Goal: Task Accomplishment & Management: Manage account settings

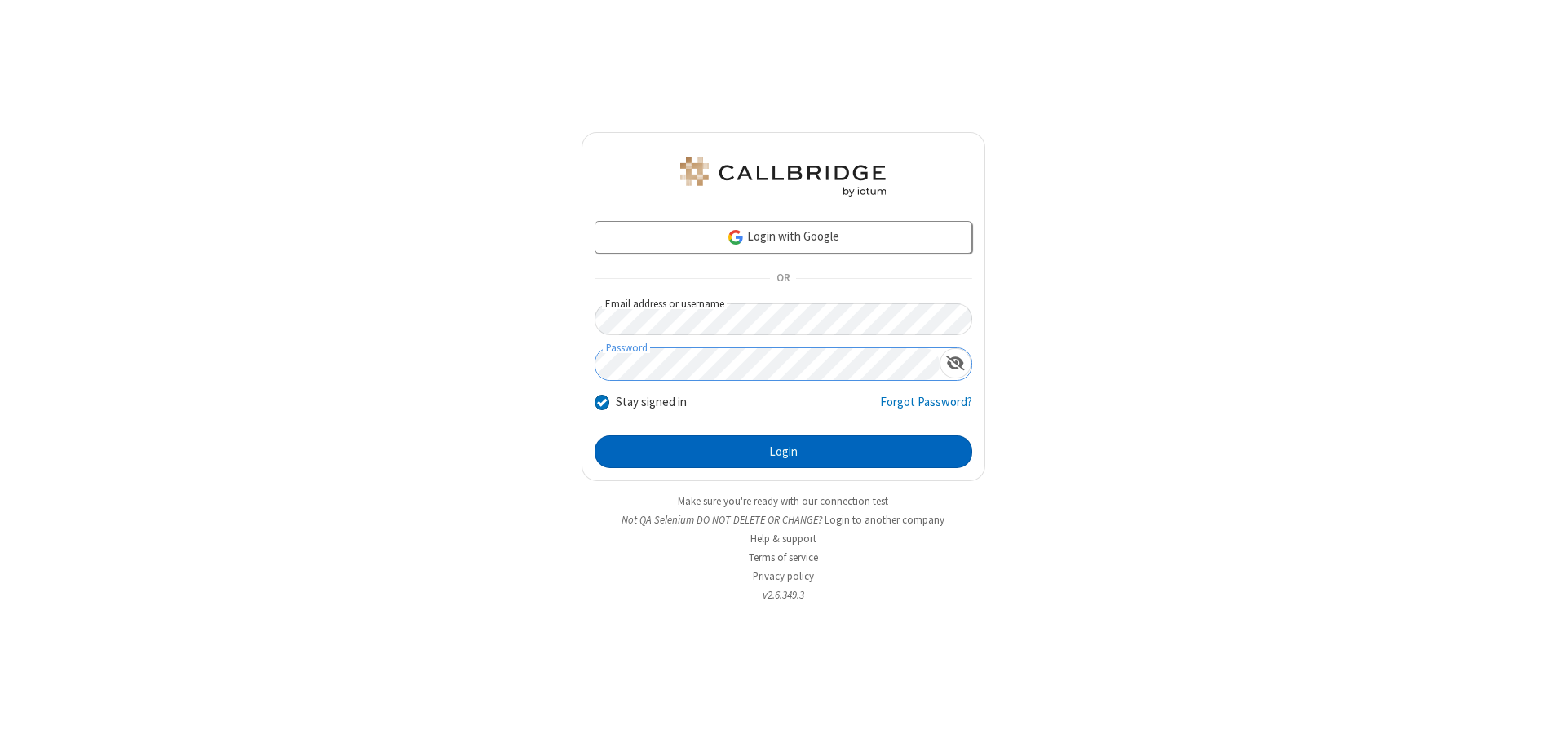
click at [783, 452] on button "Login" at bounding box center [784, 452] width 378 height 33
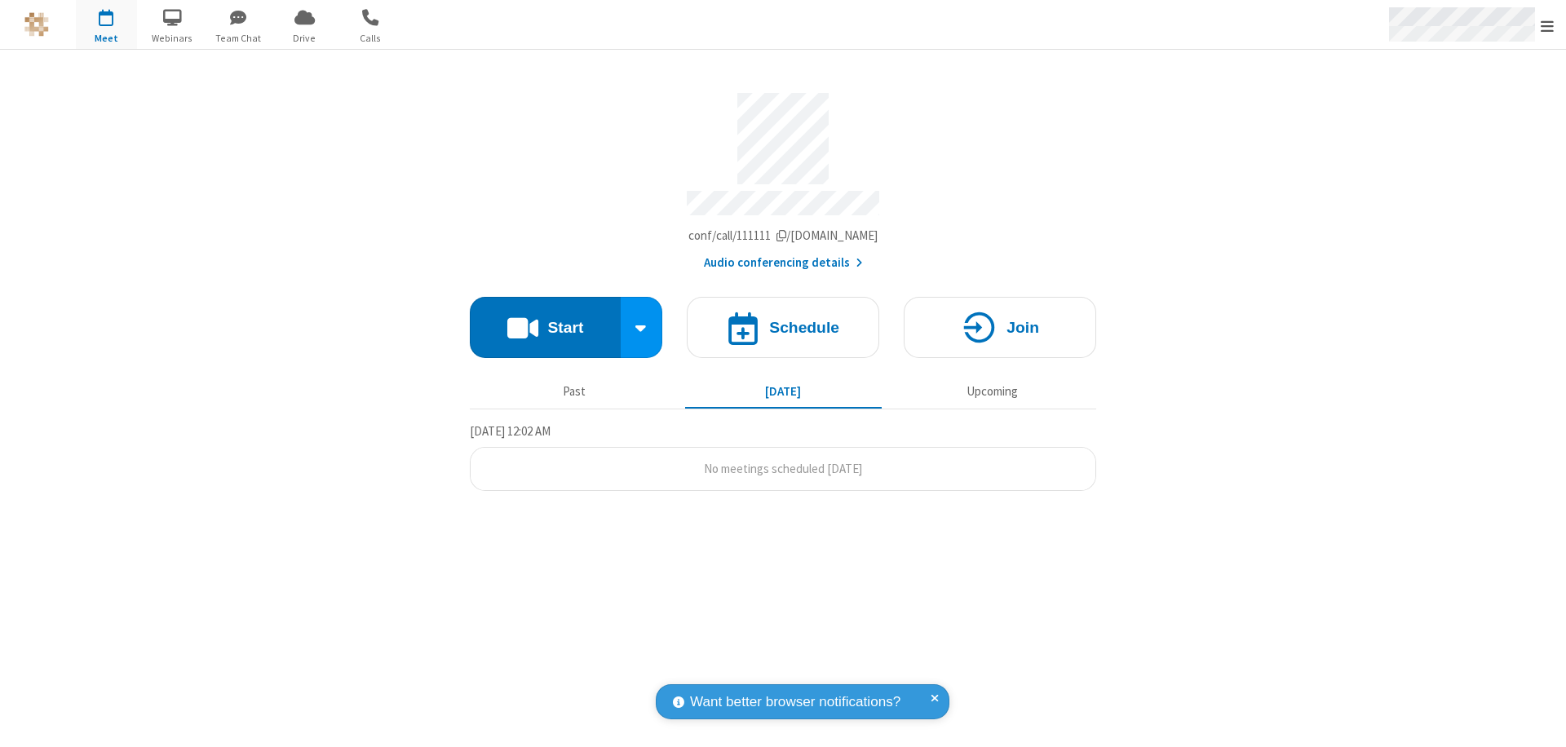
click at [1547, 25] on span "Open menu" at bounding box center [1547, 26] width 13 height 16
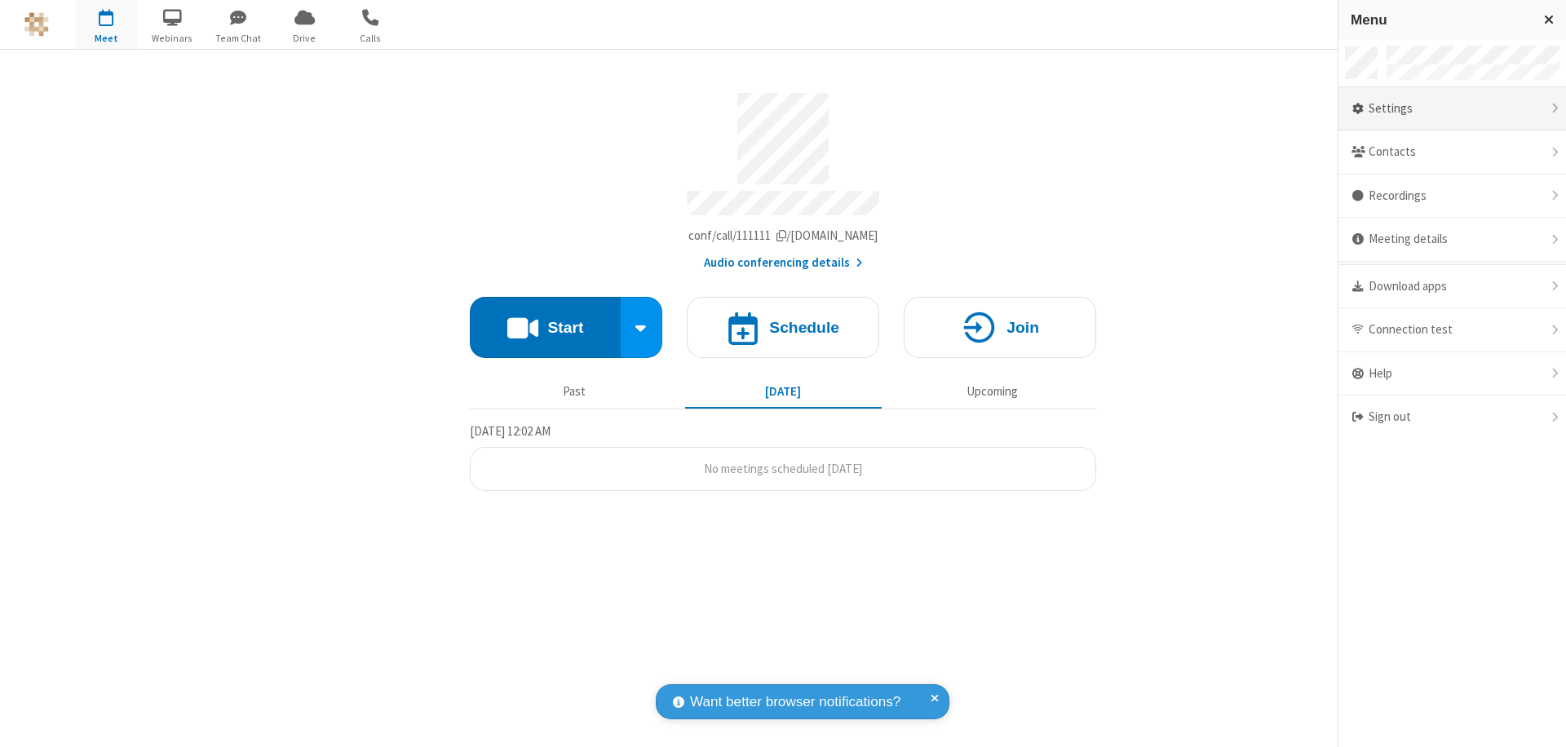
click at [1452, 108] on div "Settings" at bounding box center [1452, 109] width 228 height 44
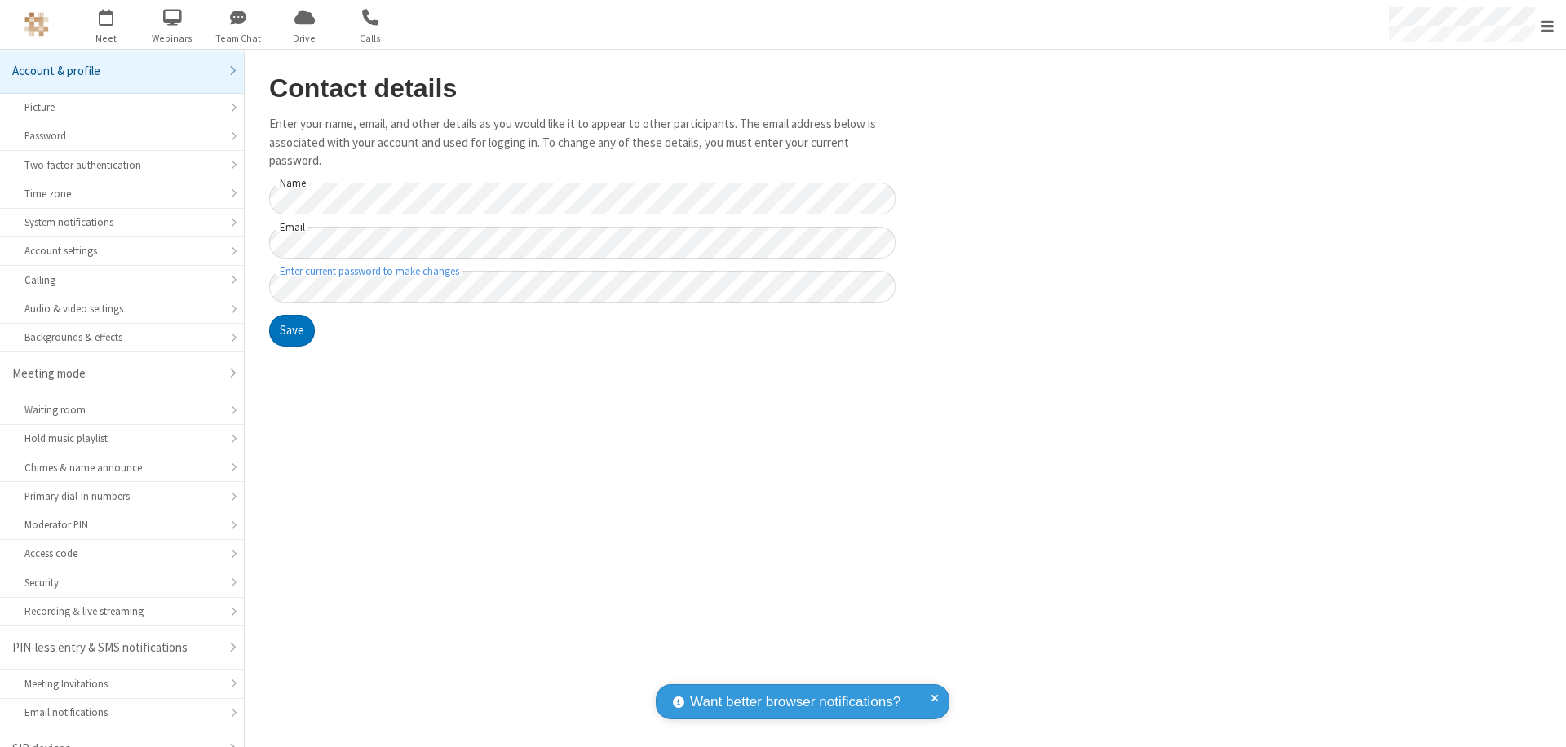
scroll to position [23, 0]
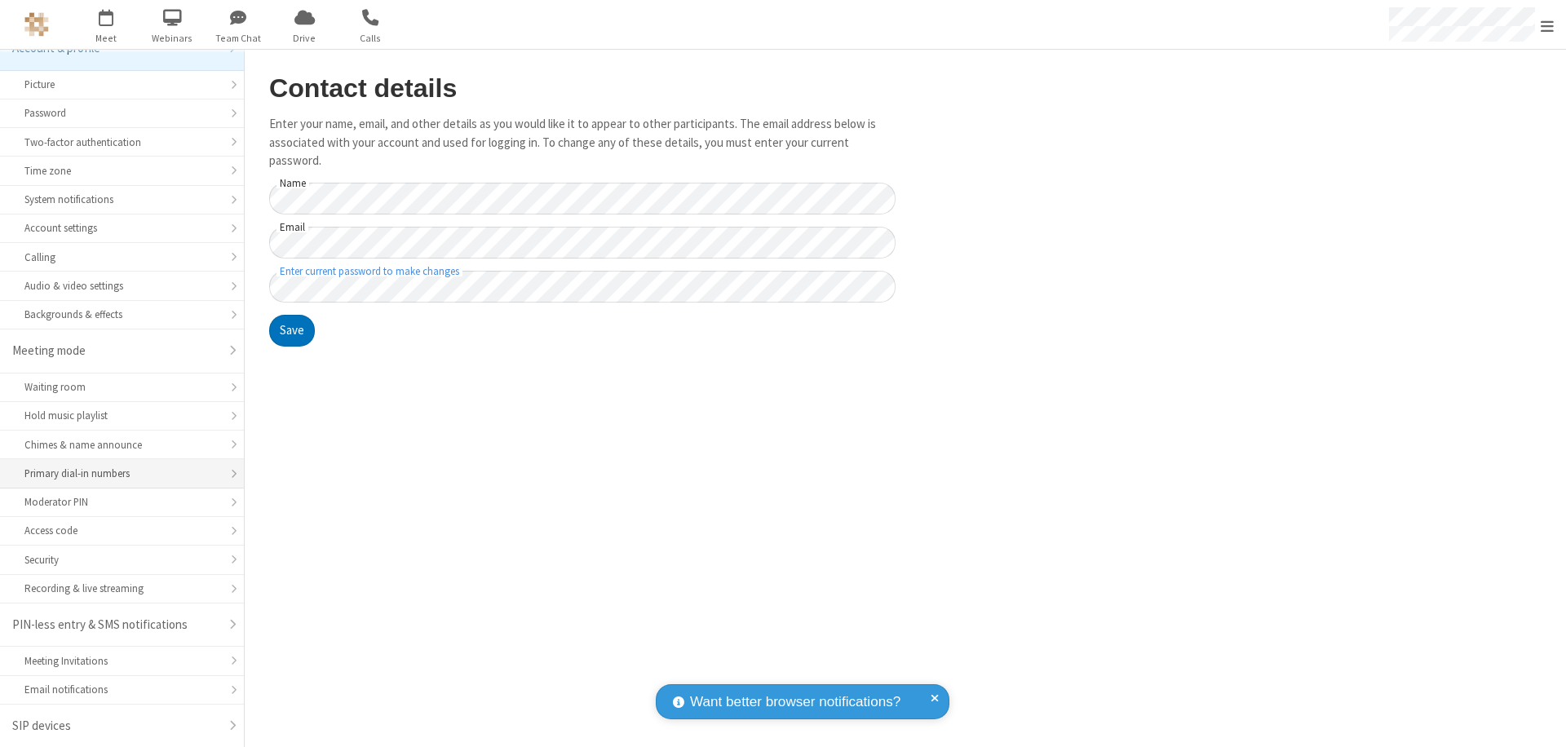
click at [116, 474] on div "Primary dial-in numbers" at bounding box center [121, 473] width 195 height 15
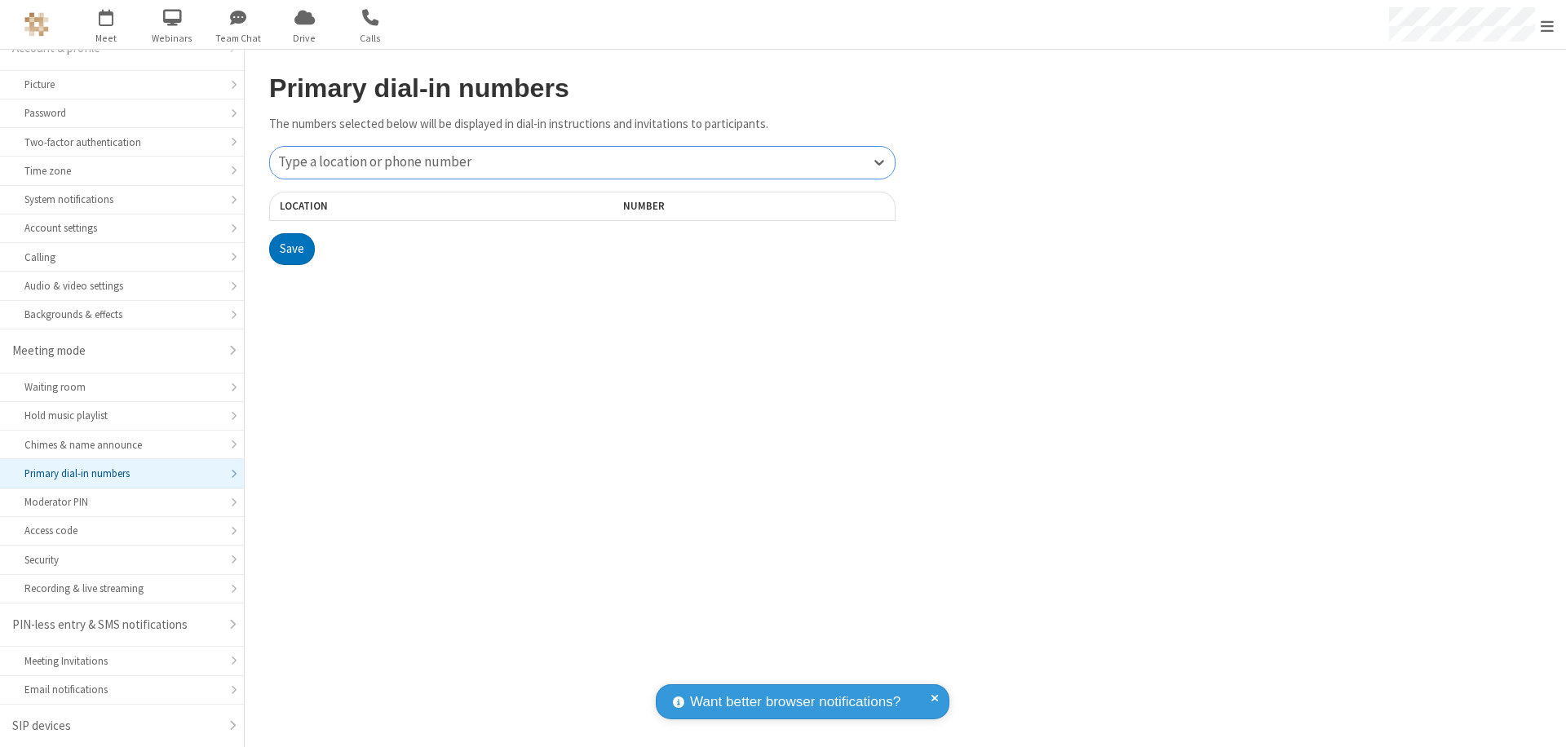
click at [582, 162] on div "Type a location or phone number" at bounding box center [582, 163] width 625 height 32
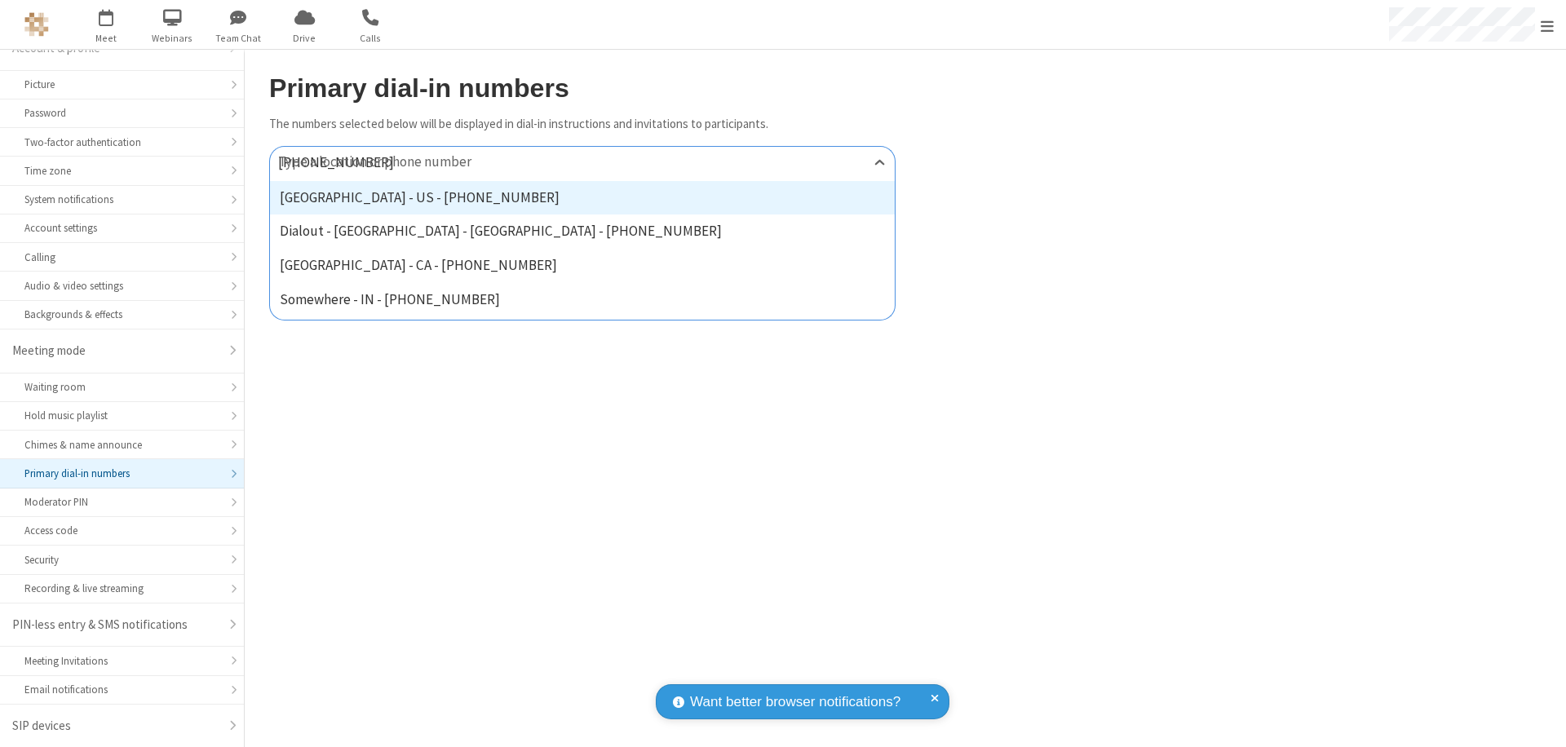
type input "[PHONE_NUMBER]"
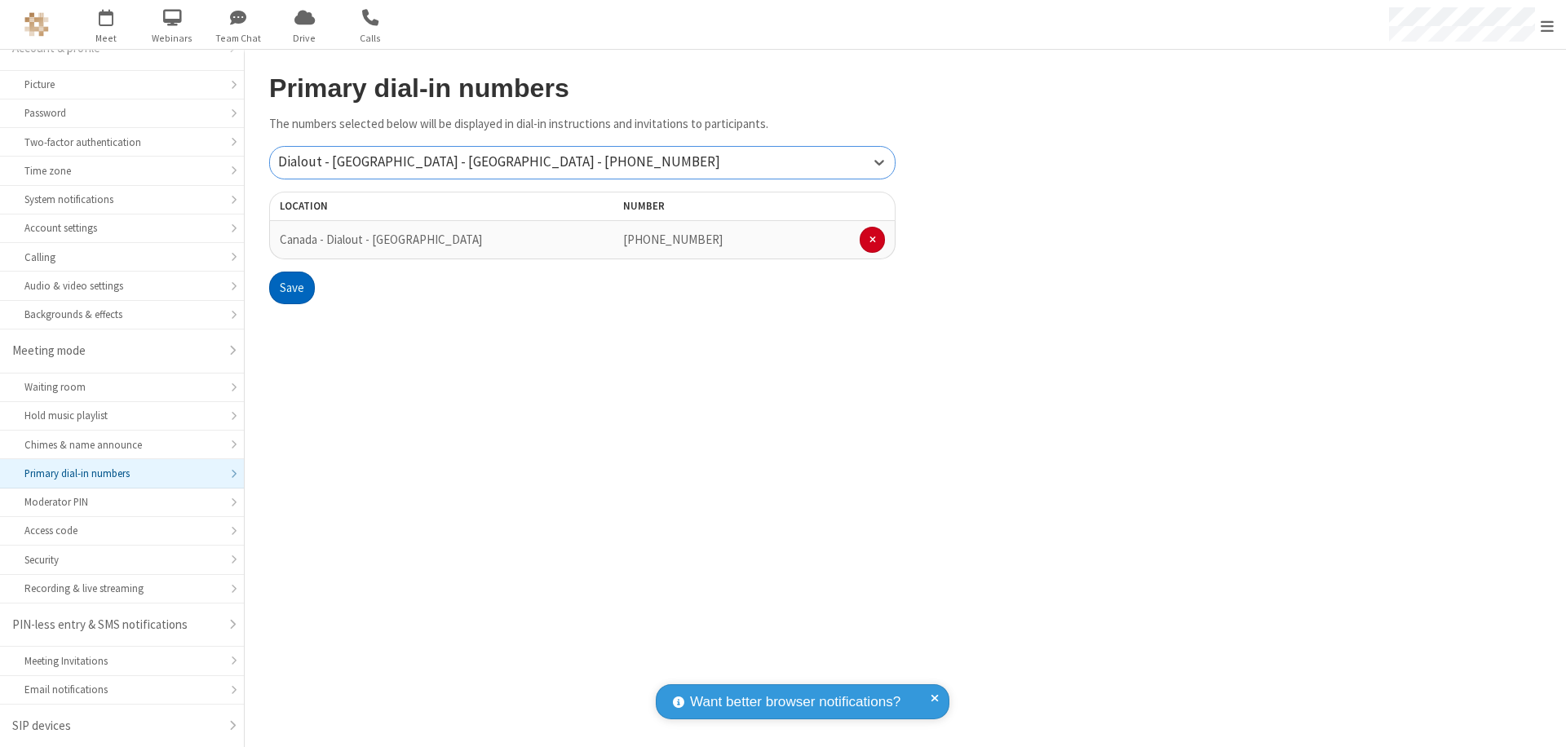
click at [291, 288] on button "Save" at bounding box center [292, 288] width 46 height 33
